Goal: Task Accomplishment & Management: Use online tool/utility

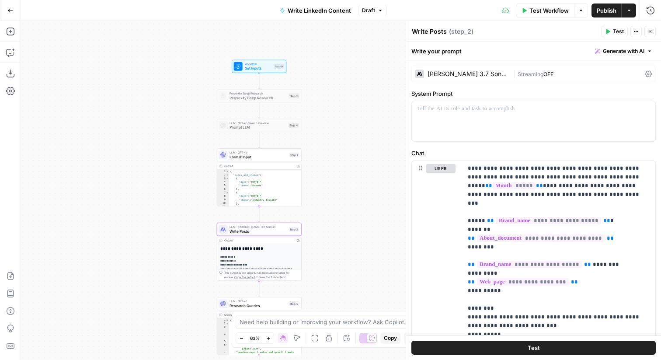
scroll to position [869, 0]
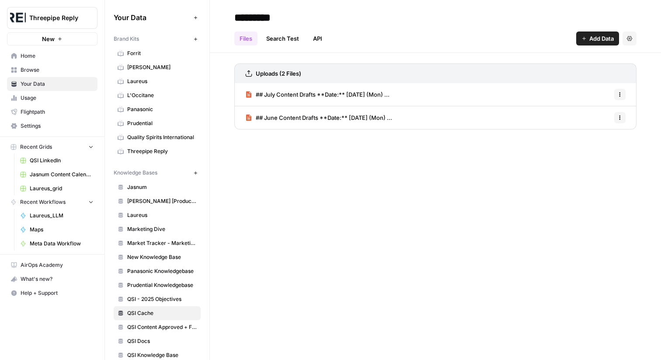
scroll to position [55, 0]
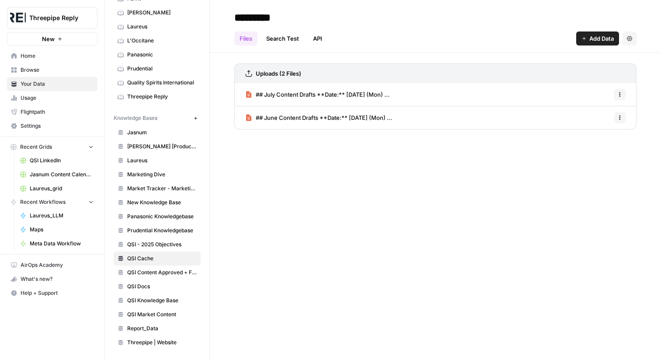
click at [58, 21] on span "Threepipe Reply" at bounding box center [55, 18] width 53 height 9
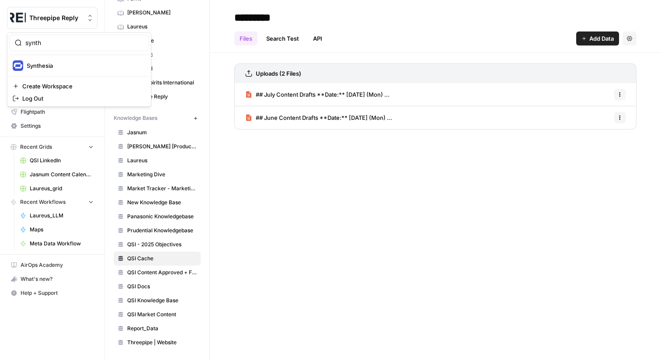
type input "synth"
click at [53, 66] on span "Synthesia" at bounding box center [84, 65] width 115 height 9
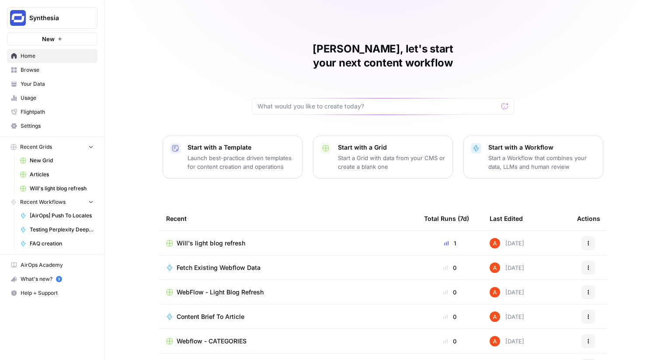
click at [206, 239] on span "Will's light blog refresh" at bounding box center [211, 243] width 69 height 9
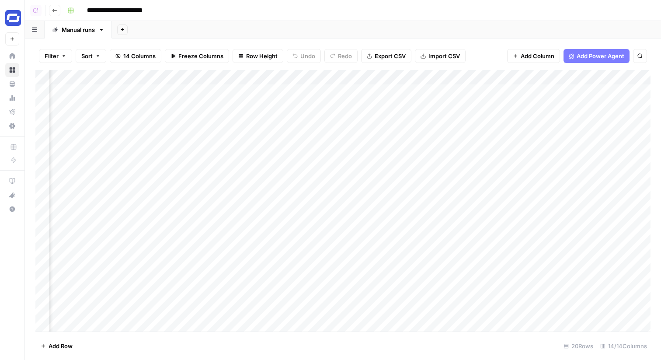
scroll to position [0, 232]
click at [263, 77] on div "Add Column" at bounding box center [342, 201] width 615 height 262
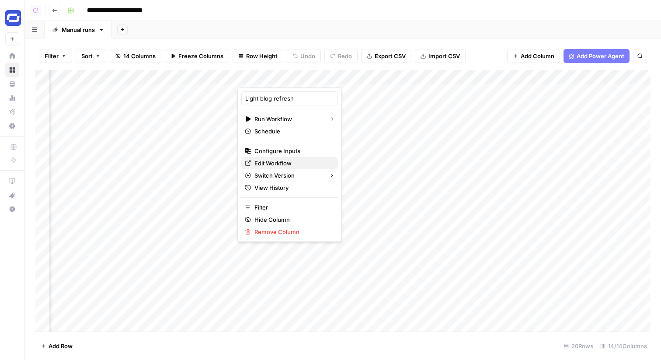
click at [289, 160] on span "Edit Workflow" at bounding box center [293, 163] width 77 height 9
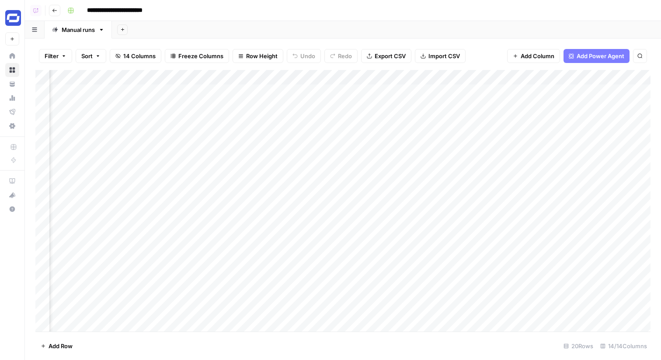
click at [422, 25] on div "Add Sheet" at bounding box center [386, 29] width 549 height 17
click at [465, 144] on div "Add Column" at bounding box center [342, 201] width 615 height 262
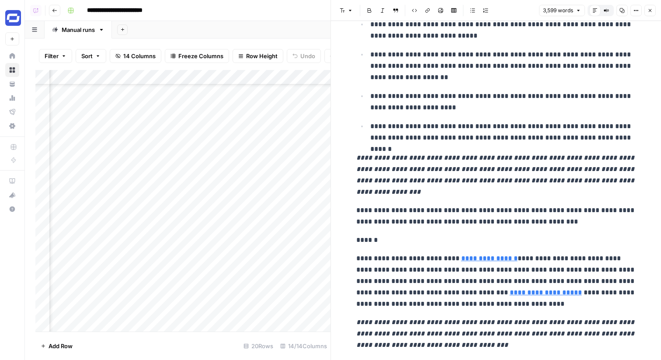
scroll to position [2687, 0]
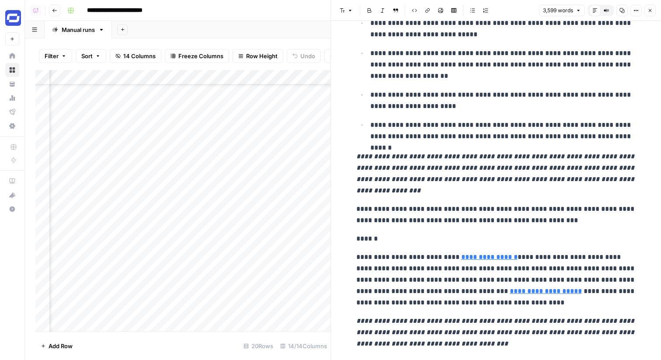
click at [652, 10] on icon "button" at bounding box center [650, 10] width 5 height 5
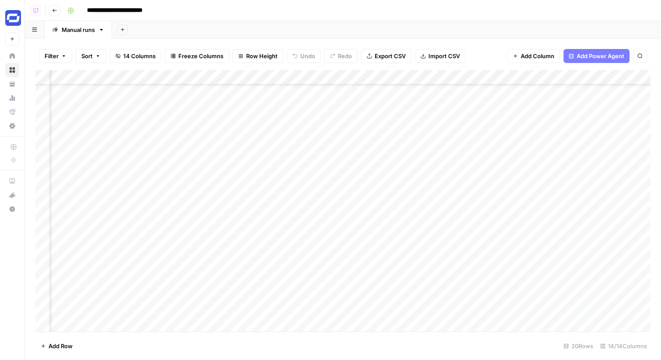
click at [279, 77] on div "Add Column" at bounding box center [342, 201] width 615 height 262
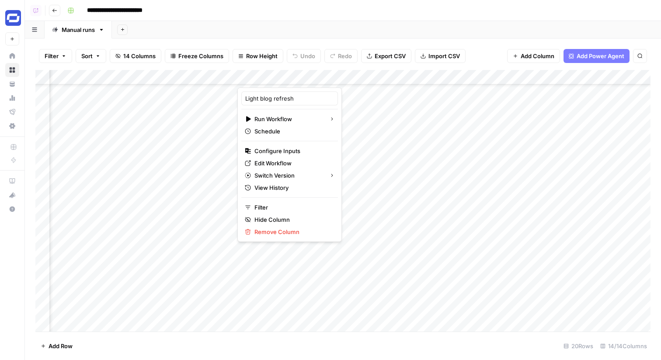
click at [359, 30] on div "Add Sheet" at bounding box center [386, 29] width 549 height 17
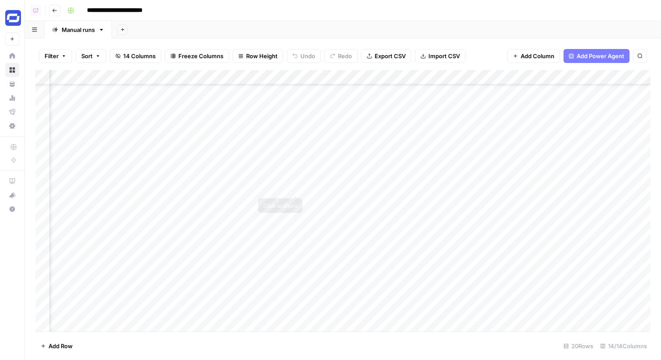
click at [296, 186] on div "Add Column" at bounding box center [342, 201] width 615 height 262
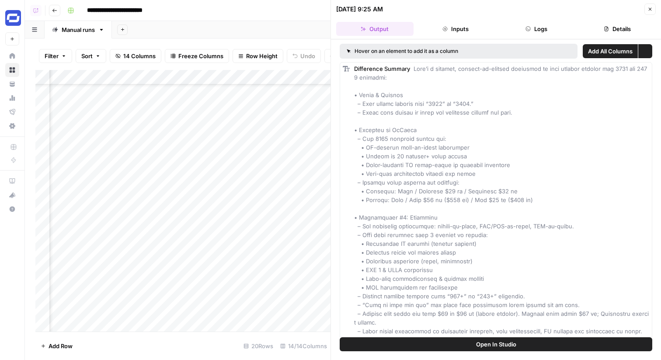
click at [551, 23] on button "Logs" at bounding box center [536, 29] width 77 height 14
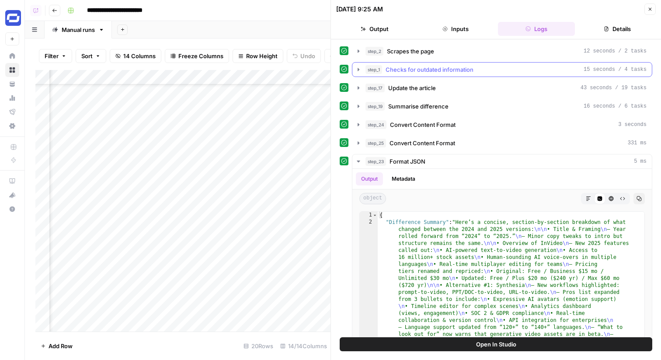
click at [446, 74] on button "step_1 Checks for outdated information 15 seconds / 4 tasks" at bounding box center [502, 70] width 300 height 14
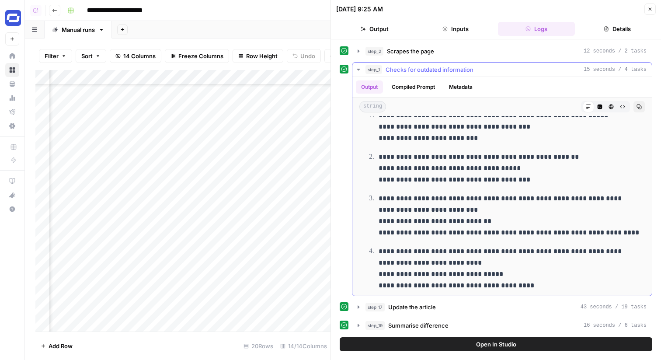
scroll to position [27, 0]
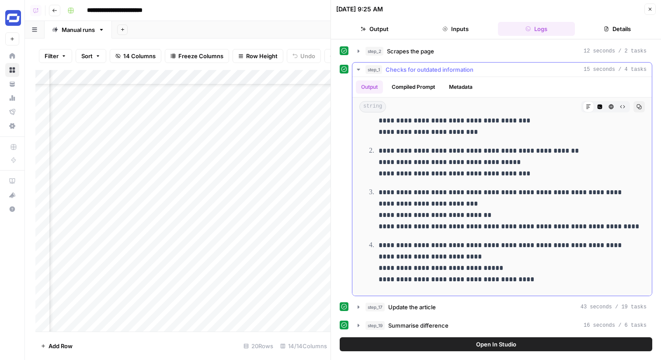
click at [426, 71] on span "Checks for outdated information" at bounding box center [430, 69] width 88 height 9
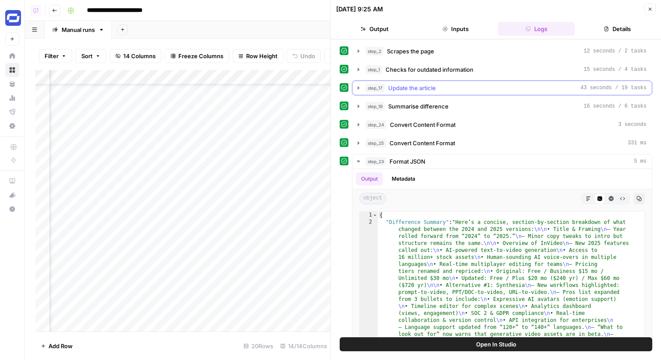
click at [427, 95] on div "step_2 Scrapes the page 12 seconds / 2 tasks step_1 Checks for outdated informa…" at bounding box center [496, 216] width 313 height 344
click at [425, 90] on span "Update the article" at bounding box center [412, 88] width 48 height 9
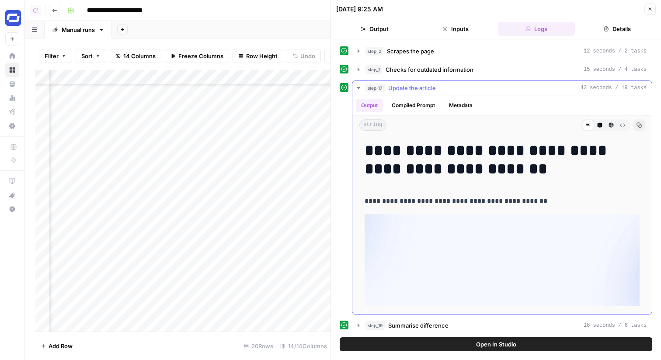
click at [425, 90] on span "Update the article" at bounding box center [412, 88] width 48 height 9
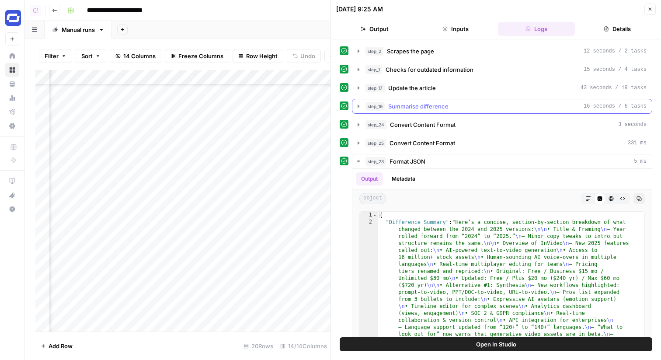
click at [426, 108] on span "Summarise difference" at bounding box center [418, 106] width 60 height 9
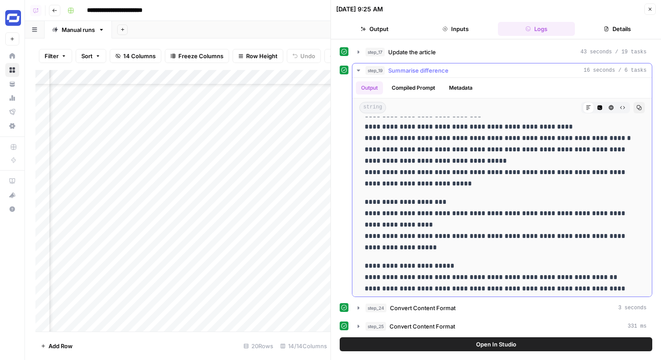
scroll to position [287, 0]
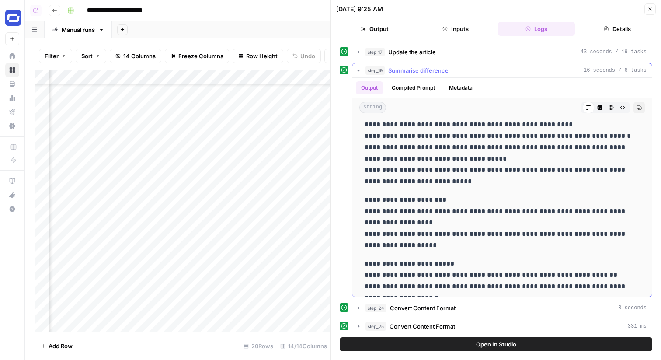
click at [452, 69] on div "step_19 Summarise difference 16 seconds / 6 tasks" at bounding box center [506, 70] width 281 height 9
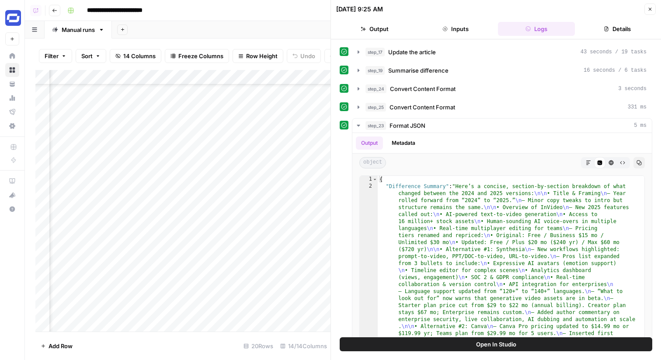
click at [648, 8] on icon "button" at bounding box center [650, 9] width 5 height 5
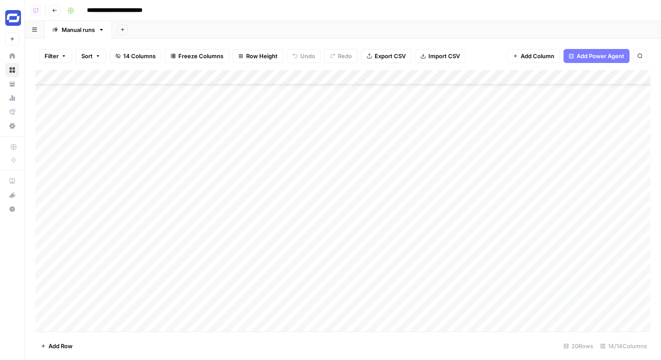
scroll to position [65, 0]
click at [170, 324] on div "Add Column" at bounding box center [342, 201] width 615 height 262
click at [41, 309] on div "Add Column" at bounding box center [342, 201] width 615 height 262
click at [59, 350] on span "Delete 1 Row" at bounding box center [58, 346] width 35 height 9
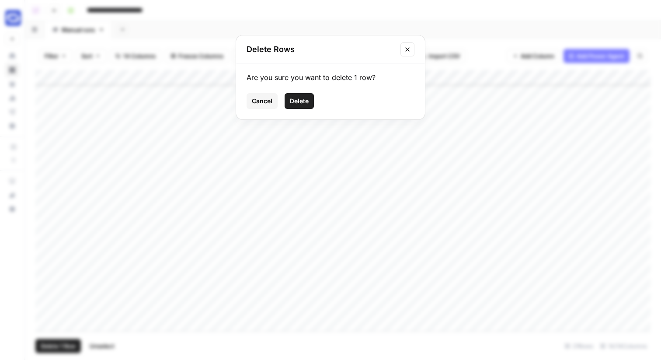
click at [299, 98] on span "Delete" at bounding box center [299, 101] width 19 height 9
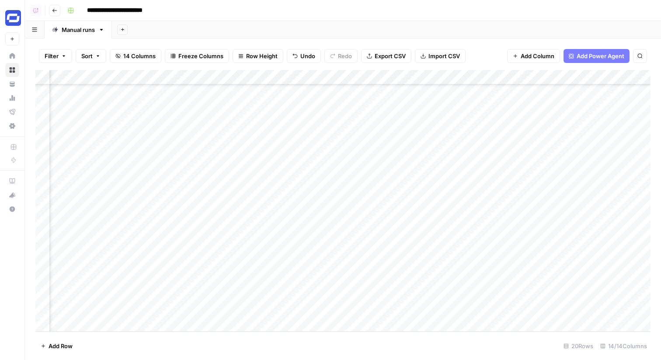
scroll to position [65, 302]
click at [307, 290] on div "Add Column" at bounding box center [342, 201] width 615 height 262
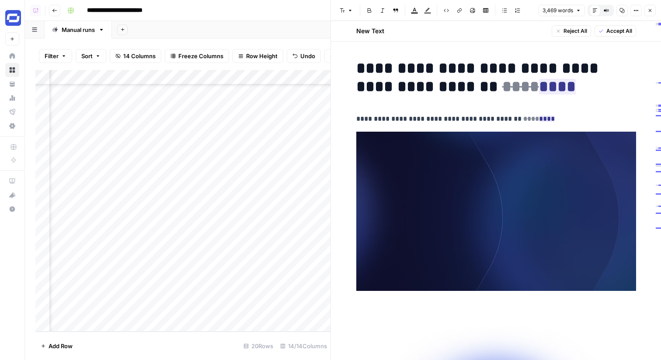
click at [610, 9] on button "Compare Old vs New Content" at bounding box center [606, 10] width 11 height 11
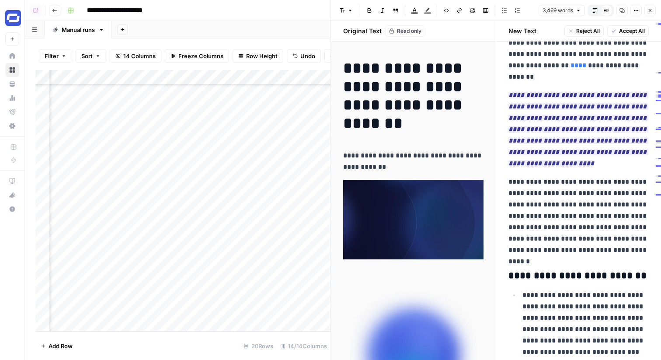
scroll to position [3136, 0]
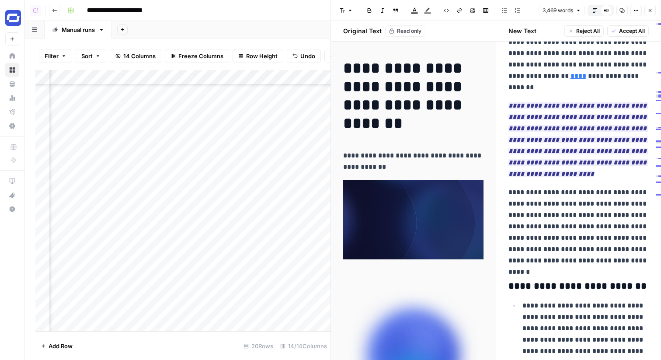
click at [651, 7] on button "Close" at bounding box center [650, 10] width 11 height 11
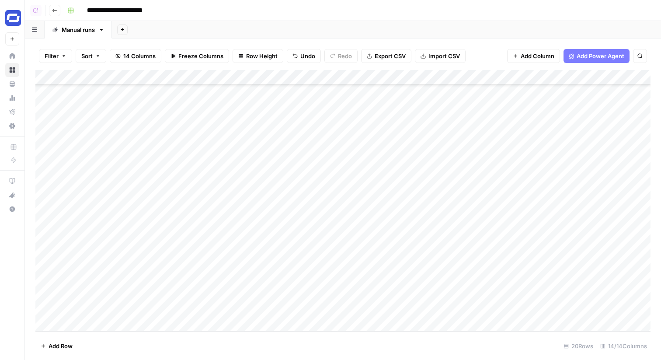
scroll to position [65, 0]
click at [258, 284] on div "Add Column" at bounding box center [342, 201] width 615 height 262
click at [249, 320] on div "Add Column" at bounding box center [342, 201] width 615 height 262
click at [45, 310] on div "Add Column" at bounding box center [342, 201] width 615 height 262
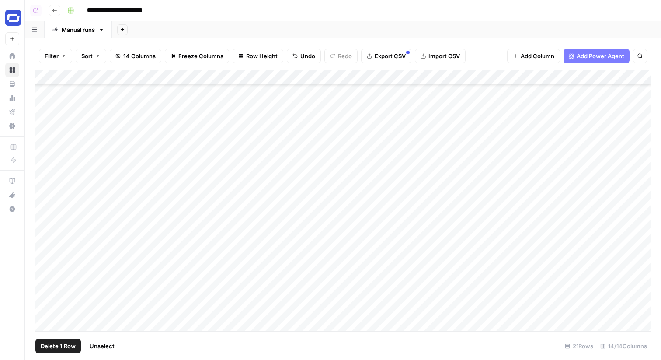
click at [71, 346] on span "Delete 1 Row" at bounding box center [58, 346] width 35 height 9
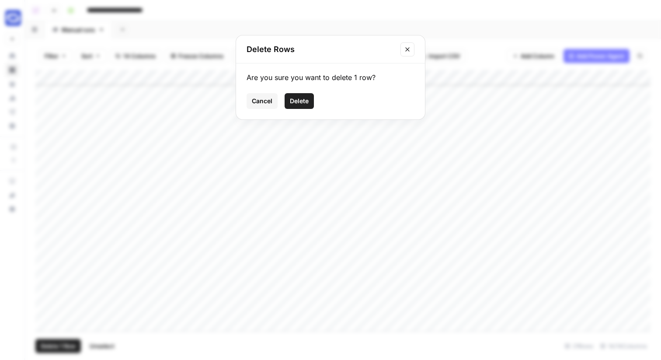
click at [304, 104] on span "Delete" at bounding box center [299, 101] width 19 height 9
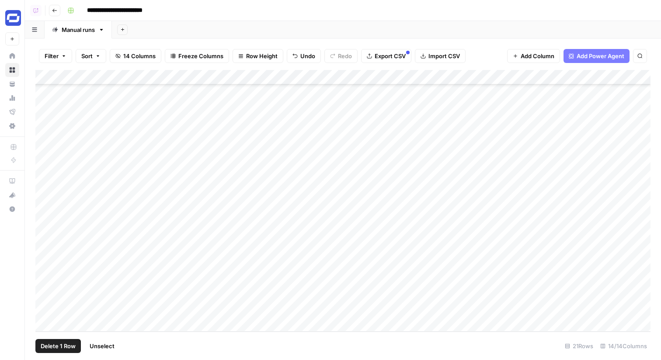
scroll to position [65, 0]
click at [279, 310] on div "Add Column" at bounding box center [342, 201] width 615 height 262
click at [289, 281] on div "Add Column" at bounding box center [342, 201] width 615 height 262
click at [290, 308] on div "Add Column" at bounding box center [342, 201] width 615 height 262
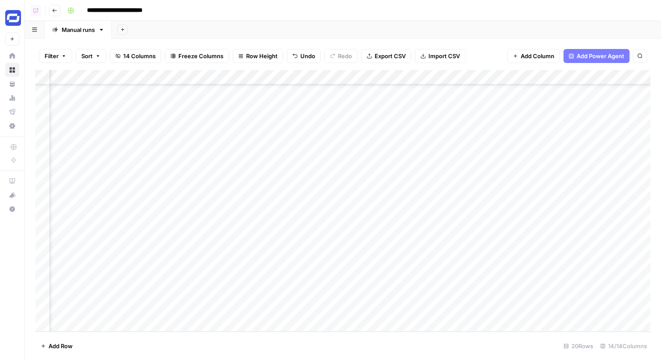
click at [351, 279] on div "Add Column" at bounding box center [342, 201] width 615 height 262
click at [382, 279] on div "Add Column" at bounding box center [342, 201] width 615 height 262
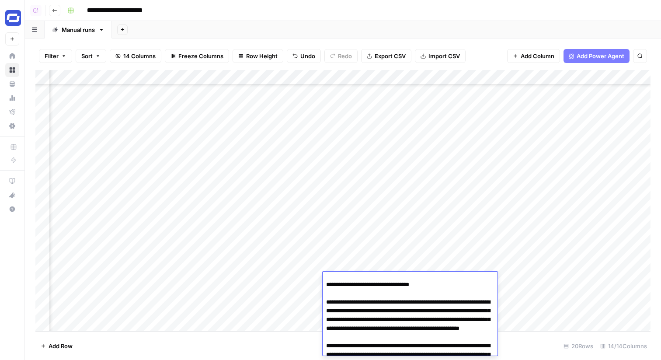
scroll to position [603, 0]
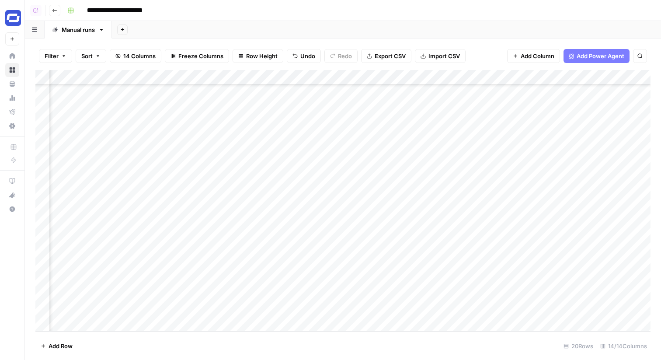
click at [291, 291] on div "Add Column" at bounding box center [342, 201] width 615 height 262
click at [351, 314] on div "Add Column" at bounding box center [342, 201] width 615 height 262
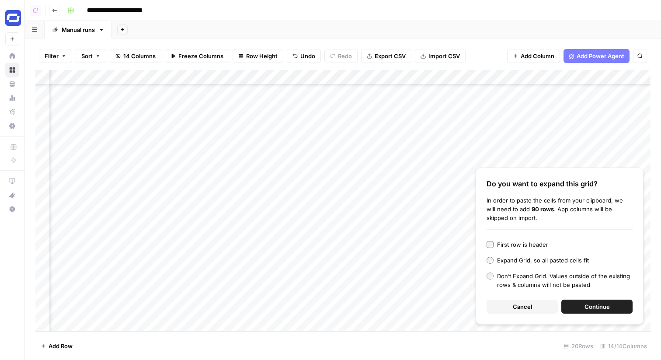
click at [516, 273] on div "Don’t Expand Grid. Values outside of the existing rows & columns will not be pa…" at bounding box center [565, 280] width 136 height 17
click at [529, 308] on span "Cancel" at bounding box center [522, 306] width 19 height 9
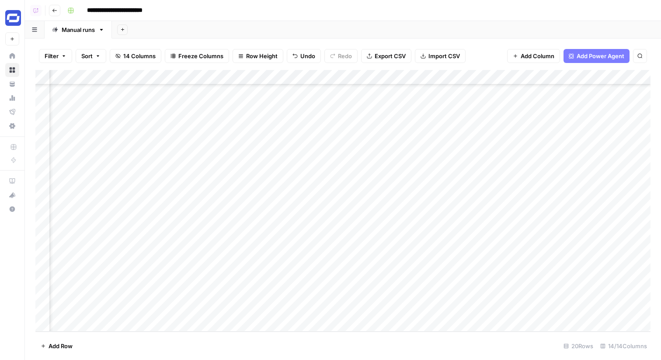
click at [392, 309] on div "Add Column" at bounding box center [342, 201] width 615 height 262
click at [391, 308] on textarea at bounding box center [393, 310] width 140 height 12
type textarea "**********"
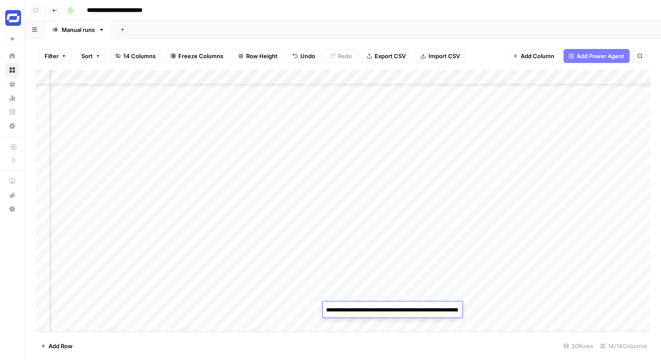
scroll to position [1427, 0]
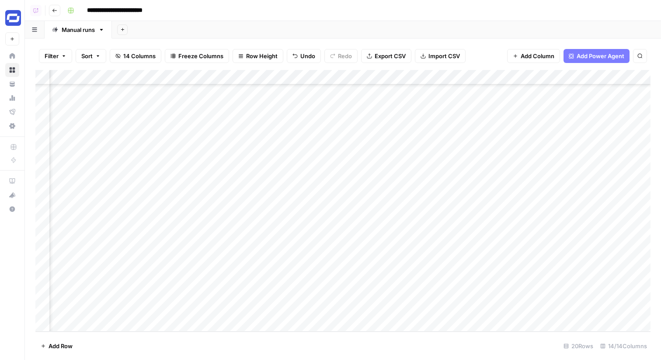
click at [380, 289] on div "Add Column" at bounding box center [342, 201] width 615 height 262
click at [364, 80] on div "Add Column" at bounding box center [342, 201] width 615 height 262
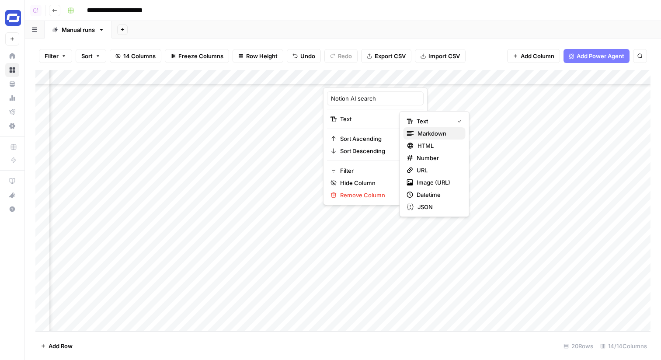
click at [429, 135] on span "Markdown" at bounding box center [438, 133] width 41 height 9
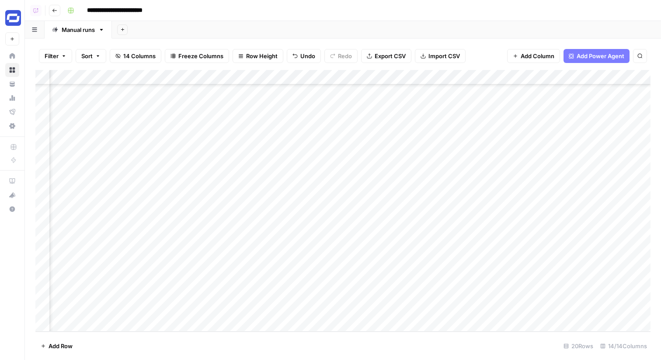
click at [394, 251] on div "Add Column" at bounding box center [342, 201] width 615 height 262
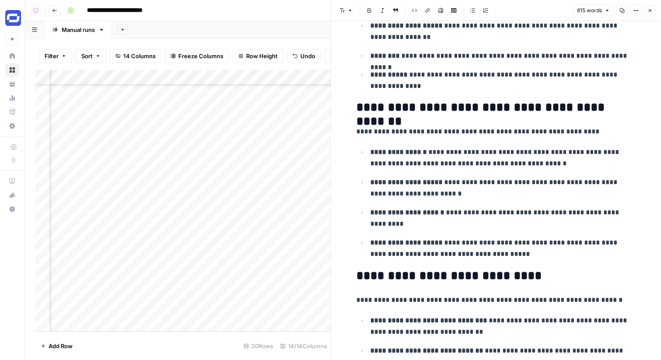
scroll to position [594, 0]
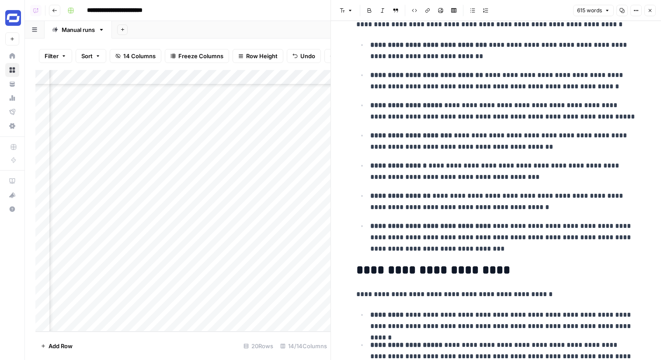
click at [651, 11] on icon "button" at bounding box center [650, 10] width 5 height 5
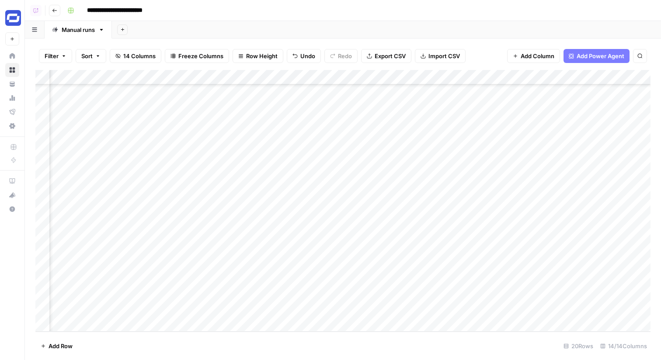
scroll to position [65, 169]
click at [372, 310] on div "Add Column" at bounding box center [342, 201] width 615 height 262
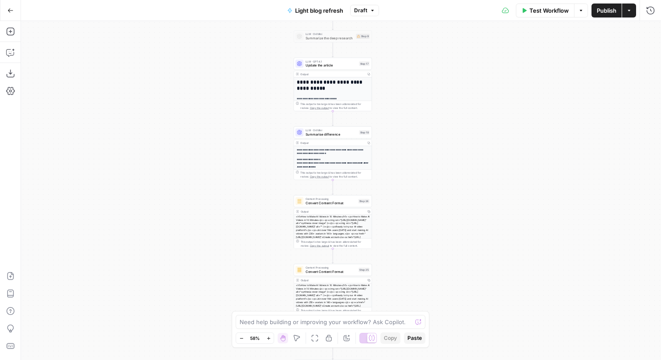
click at [363, 13] on span "Draft" at bounding box center [360, 11] width 13 height 8
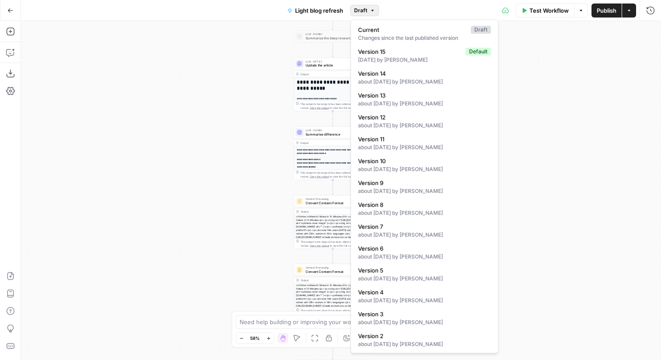
click at [363, 10] on span "Draft" at bounding box center [360, 11] width 13 height 8
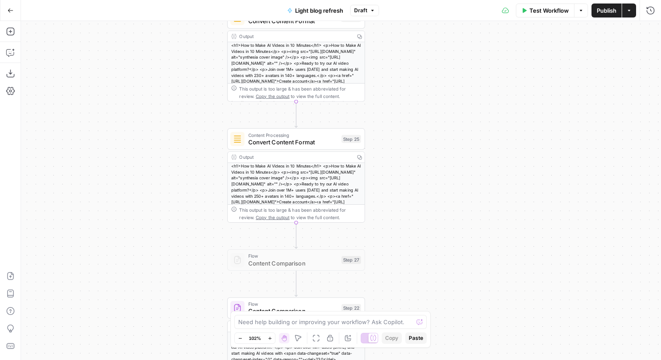
click at [344, 140] on div "Step 25" at bounding box center [352, 139] width 20 height 8
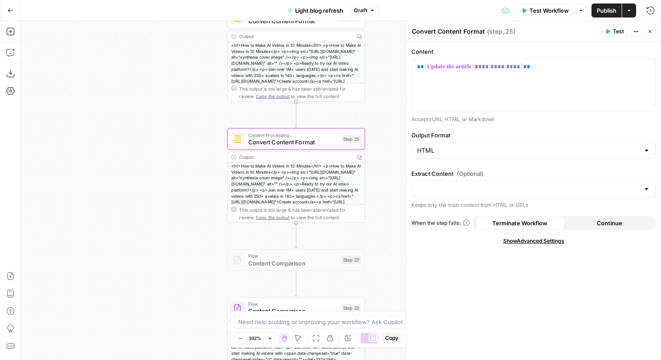
click at [649, 29] on icon "button" at bounding box center [650, 31] width 5 height 5
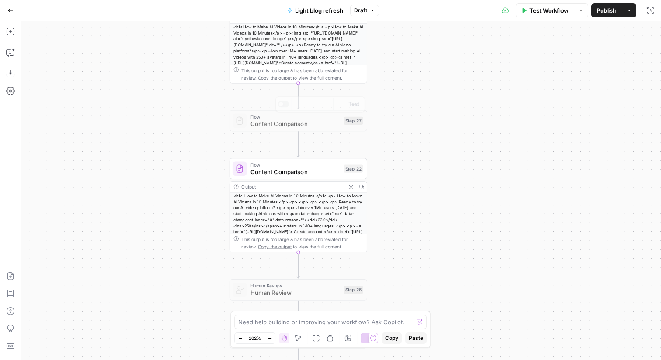
click at [322, 175] on span "Content Comparison" at bounding box center [296, 171] width 90 height 9
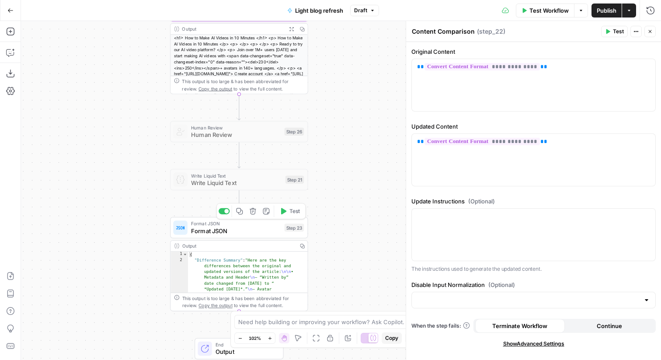
click at [293, 226] on div "Step 23" at bounding box center [295, 227] width 20 height 8
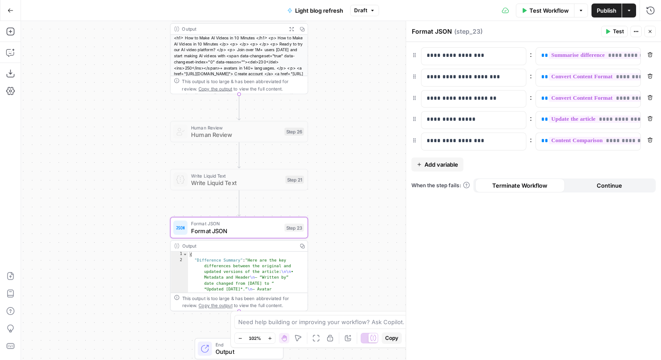
click at [652, 29] on icon "button" at bounding box center [650, 31] width 5 height 5
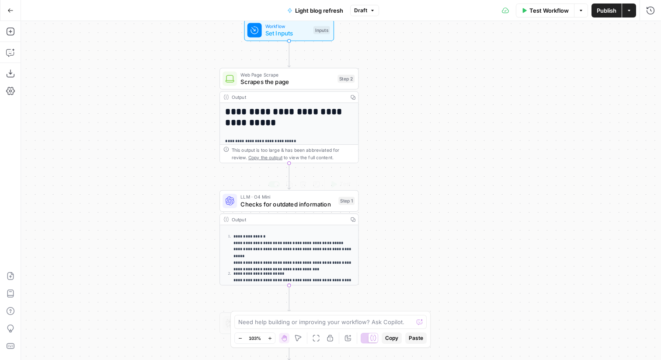
click at [331, 206] on span "Checks for outdated information" at bounding box center [288, 203] width 94 height 9
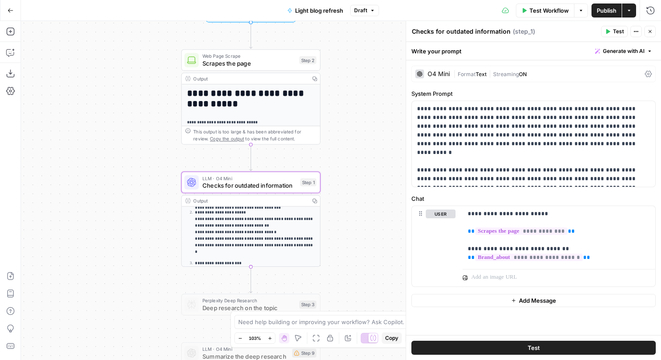
scroll to position [49, 0]
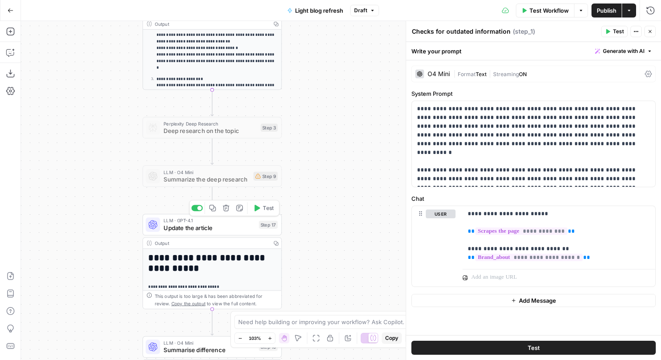
click at [265, 225] on div "Step 17" at bounding box center [268, 224] width 19 height 8
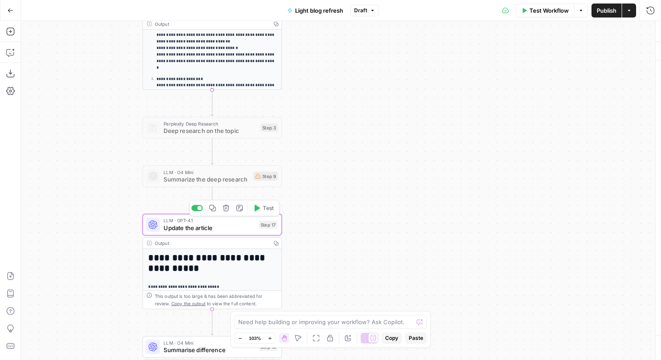
type textarea "Update the article"
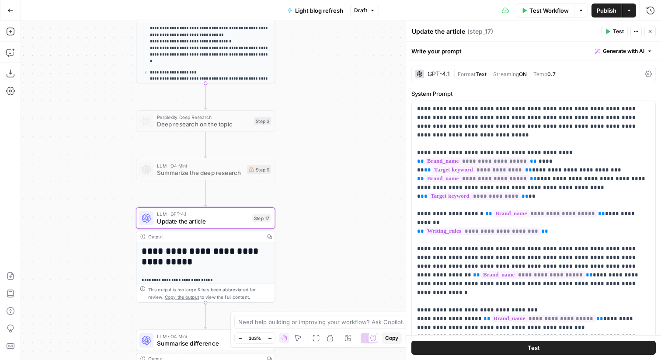
click at [363, 18] on div "Go Back Light blog refresh Draft Test Workflow Options Publish Actions Run Hist…" at bounding box center [330, 10] width 661 height 21
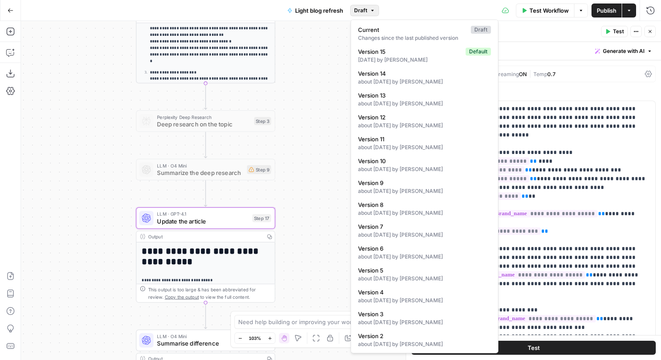
click at [363, 13] on span "Draft" at bounding box center [360, 11] width 13 height 8
click at [650, 29] on icon "button" at bounding box center [650, 31] width 5 height 5
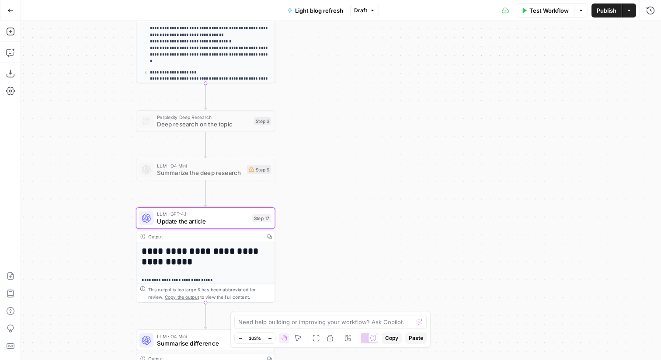
click at [364, 14] on button "Draft" at bounding box center [364, 10] width 29 height 11
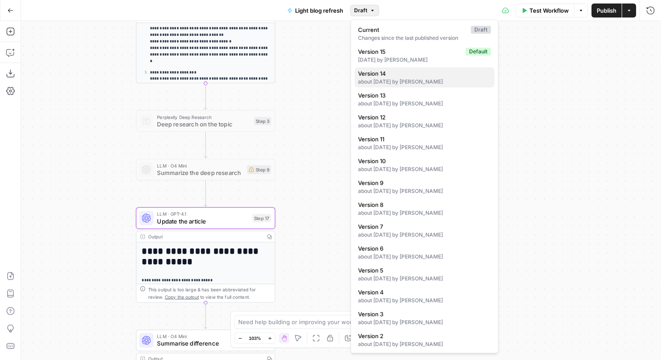
click at [387, 82] on div "about [DATE] by [PERSON_NAME]" at bounding box center [424, 82] width 133 height 8
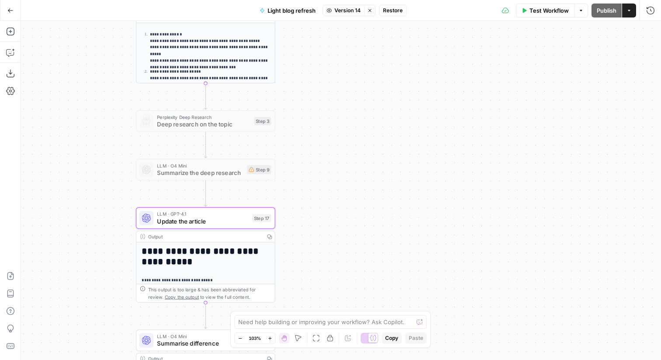
click at [371, 12] on icon "button" at bounding box center [369, 10] width 5 height 5
click at [258, 224] on div "LLM · GPT-4.1 Update the article Step 17 Copy step Delete step Add Note Test" at bounding box center [205, 217] width 132 height 15
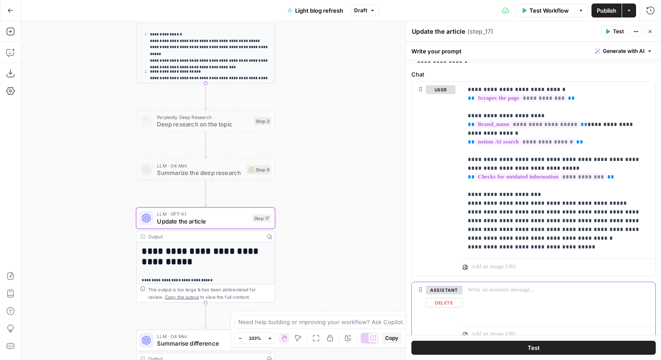
click at [449, 304] on button "Delete" at bounding box center [444, 303] width 37 height 10
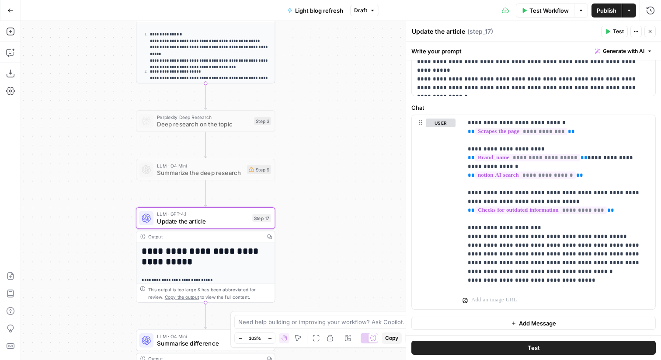
scroll to position [275, 0]
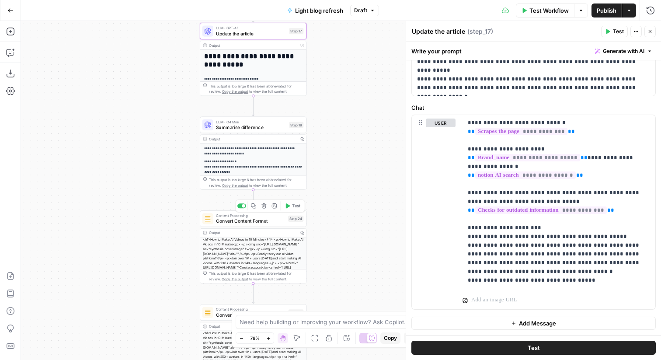
click at [290, 222] on div "Content Processing Convert Content Format Step 24 Copy step Delete step Add Not…" at bounding box center [252, 219] width 101 height 12
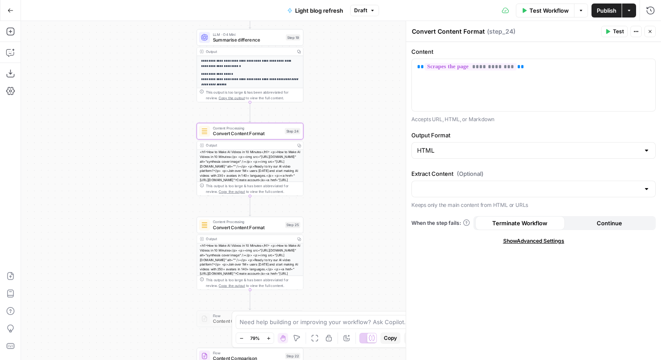
click at [283, 225] on div "Content Processing Convert Content Format Step 25 Copy step Delete step Add Not…" at bounding box center [249, 225] width 101 height 12
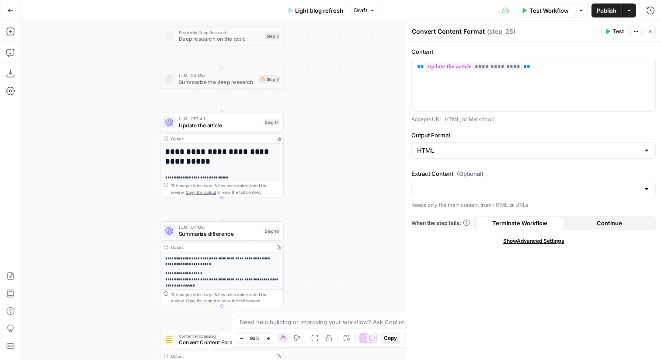
click at [277, 129] on div "LLM · GPT-4.1 Update the article Step 17 Copy step Delete step Add Note Test" at bounding box center [222, 122] width 124 height 19
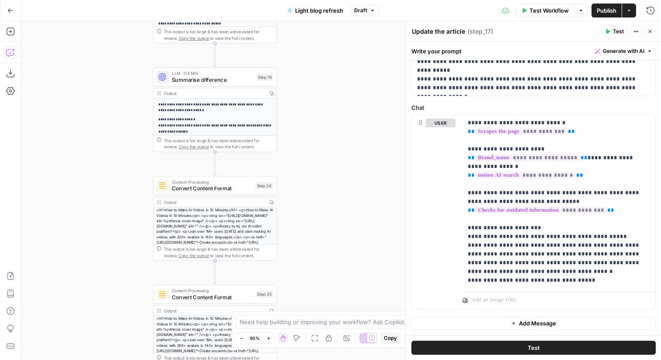
click at [14, 53] on icon "button" at bounding box center [10, 52] width 9 height 9
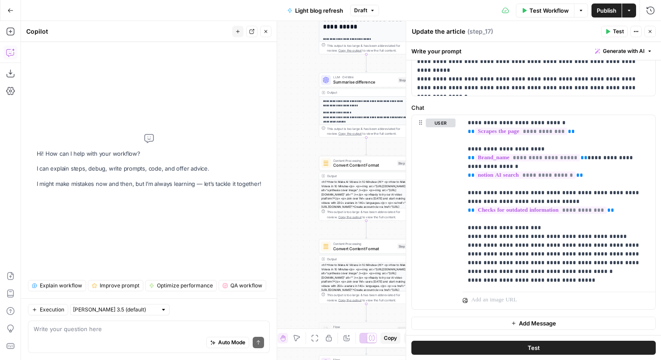
click at [168, 333] on div "Auto Mode Send" at bounding box center [149, 342] width 230 height 19
type textarea "U"
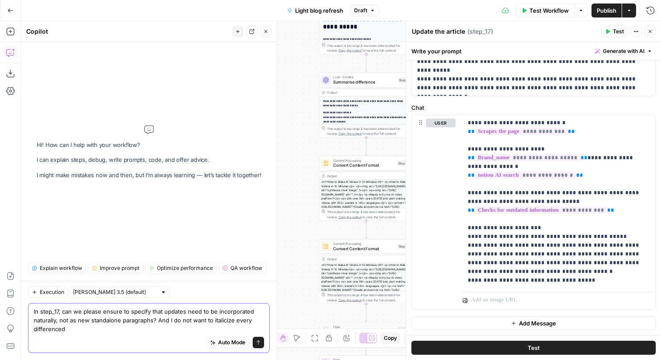
type textarea "In step_17, can we please ensure to specify that updates need to be incorporate…"
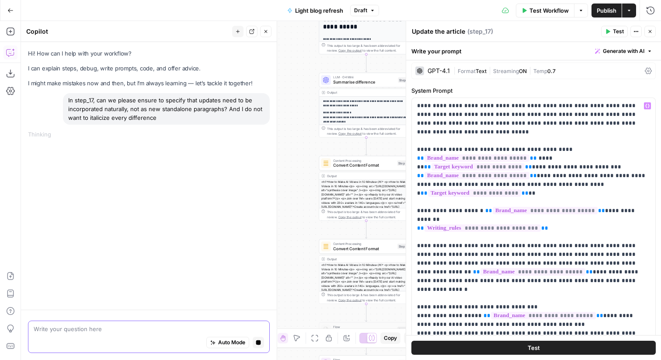
scroll to position [0, 0]
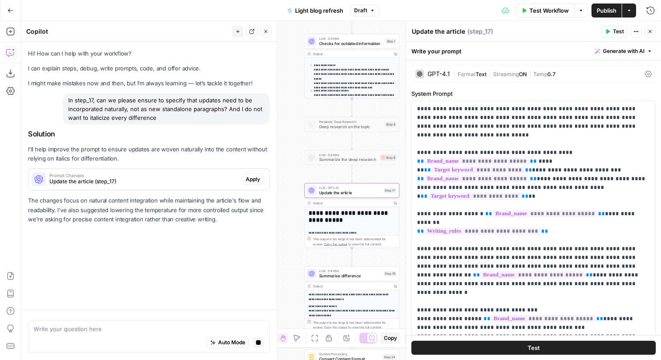
click at [244, 182] on button "Apply" at bounding box center [253, 179] width 22 height 11
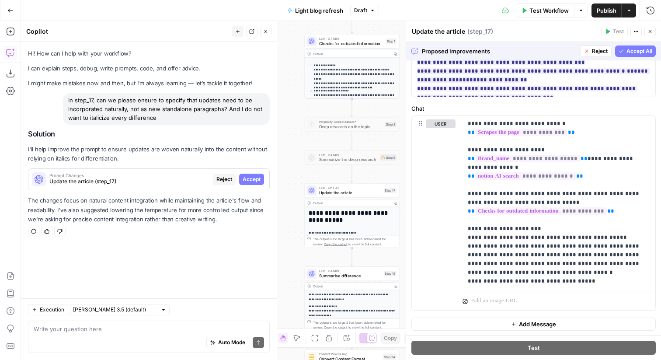
scroll to position [556, 0]
click at [638, 50] on span "Accept All" at bounding box center [640, 51] width 26 height 8
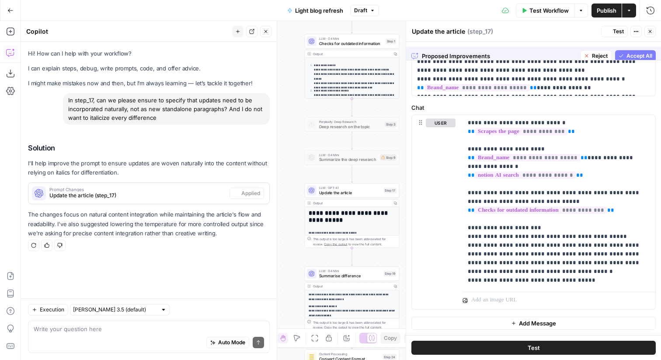
scroll to position [0, 0]
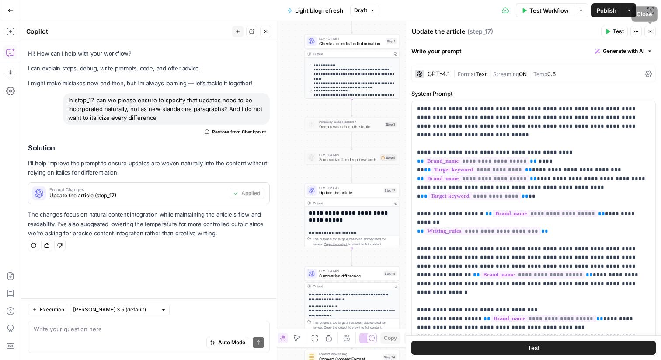
click at [653, 31] on button "Close" at bounding box center [650, 31] width 11 height 11
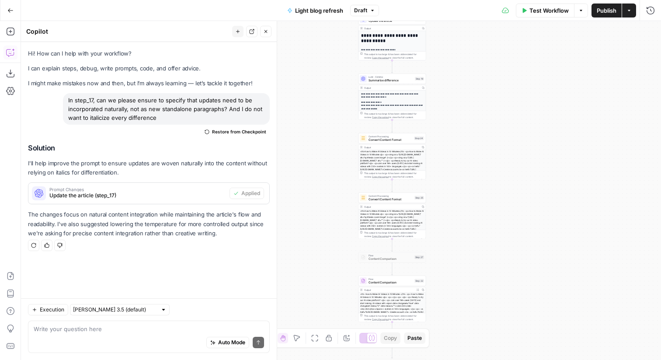
click at [609, 15] on button "Publish" at bounding box center [607, 10] width 30 height 14
click at [544, 7] on span "Test Workflow" at bounding box center [549, 10] width 39 height 9
